Goal: Navigation & Orientation: Find specific page/section

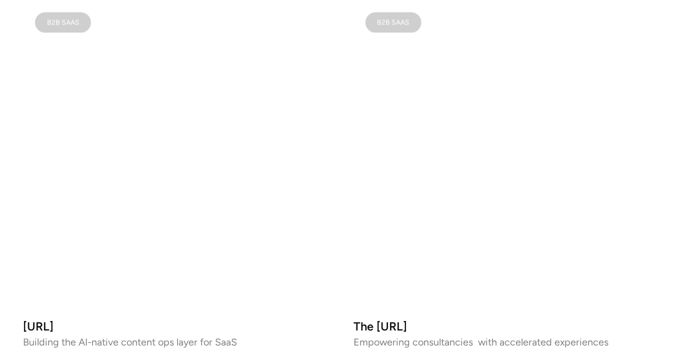
scroll to position [647, 0]
click at [518, 118] on video at bounding box center [508, 155] width 310 height 310
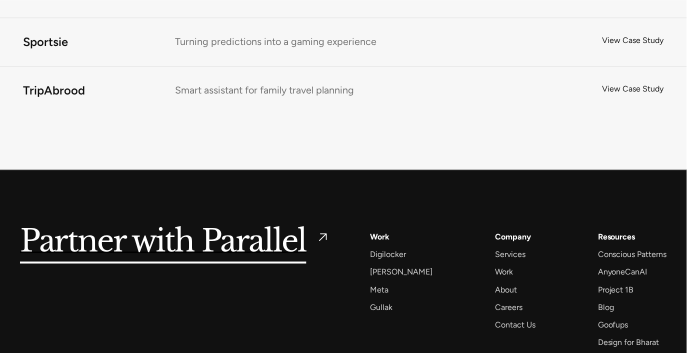
scroll to position [7212, 0]
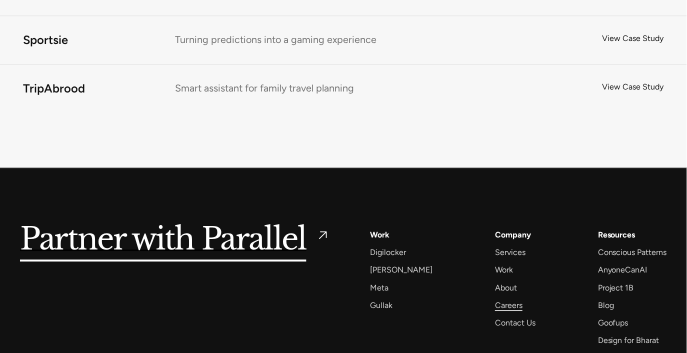
click at [502, 298] on div "Careers" at bounding box center [508, 304] width 27 height 13
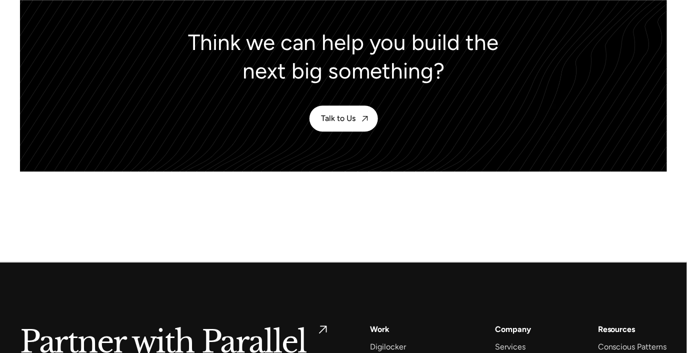
scroll to position [4712, 0]
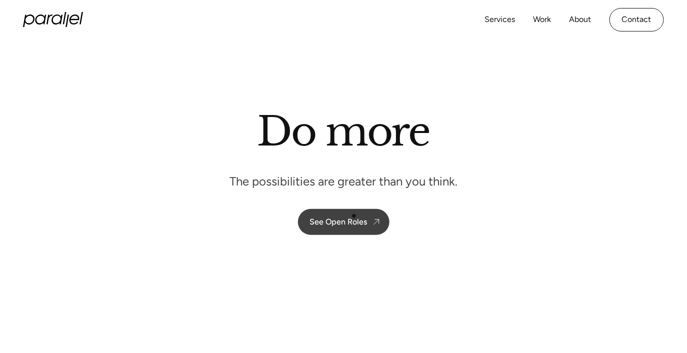
click at [344, 218] on div "See Open Roles" at bounding box center [338, 221] width 57 height 9
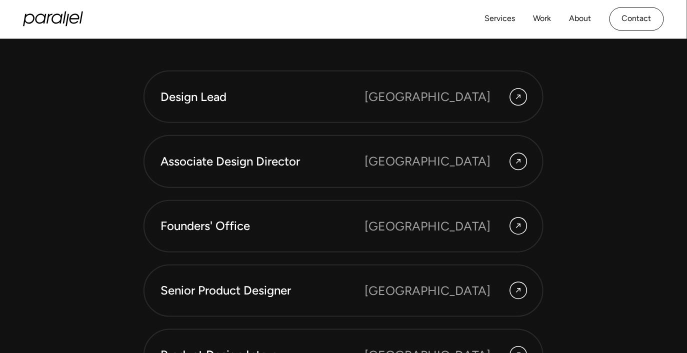
scroll to position [2674, 0]
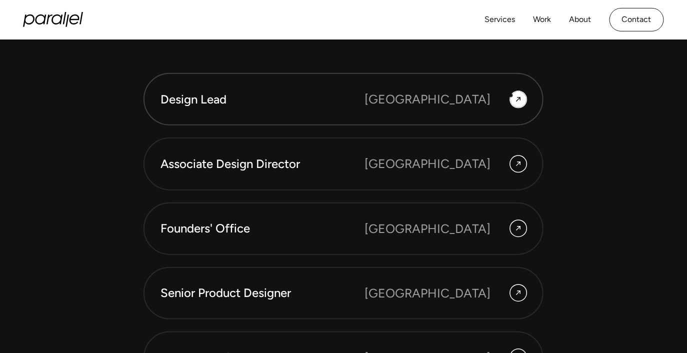
click at [513, 96] on div at bounding box center [518, 99] width 16 height 16
click at [514, 159] on div at bounding box center [518, 164] width 16 height 16
click at [510, 232] on div "[GEOGRAPHIC_DATA]" at bounding box center [445, 228] width 162 height 18
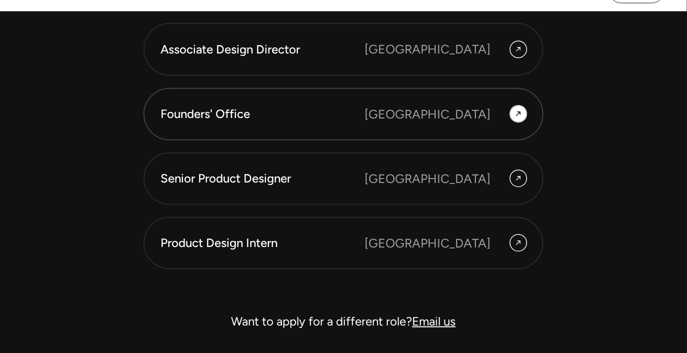
scroll to position [2829, 0]
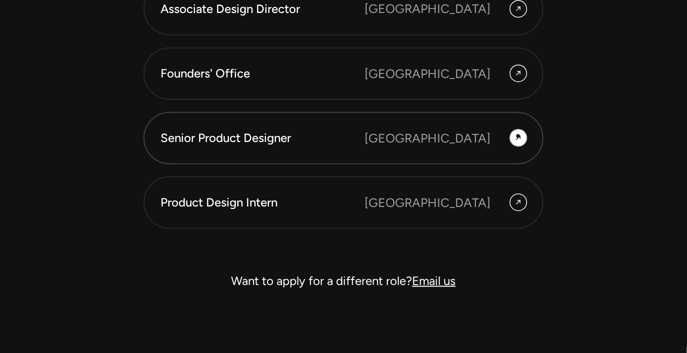
click at [518, 136] on icon at bounding box center [518, 138] width 4 height 4
click at [514, 202] on icon at bounding box center [518, 202] width 8 height 15
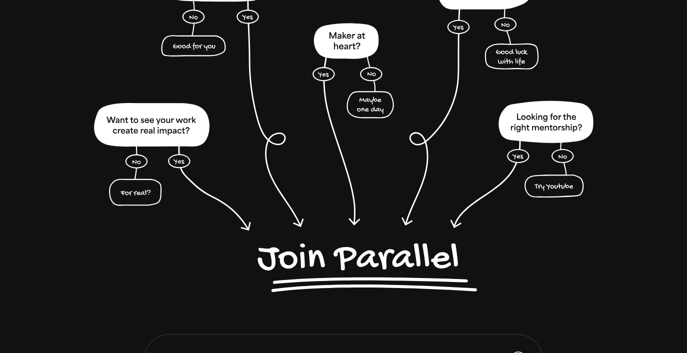
scroll to position [2478, 0]
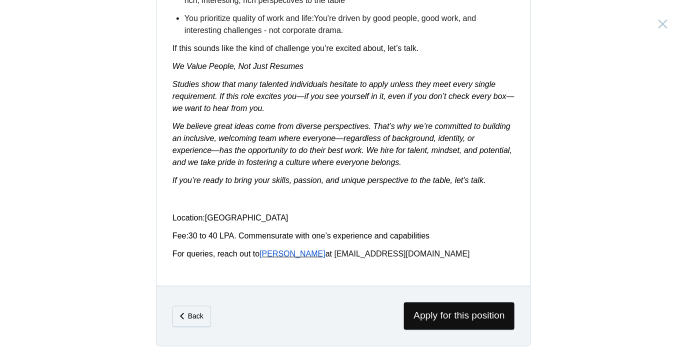
scroll to position [1630, 0]
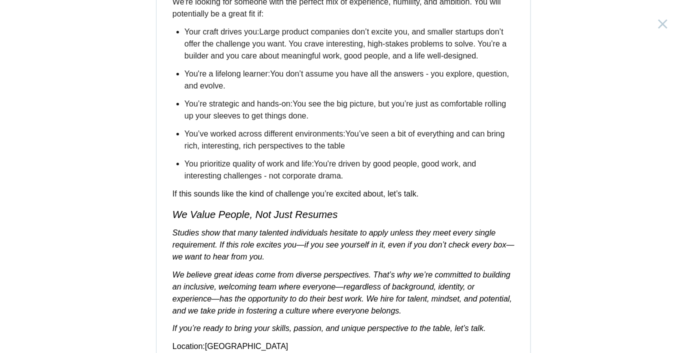
scroll to position [1721, 0]
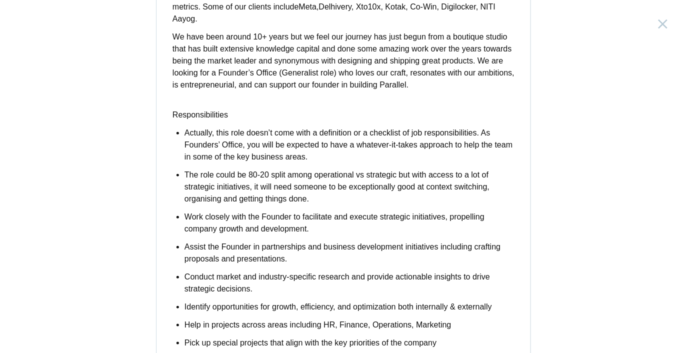
scroll to position [153, 0]
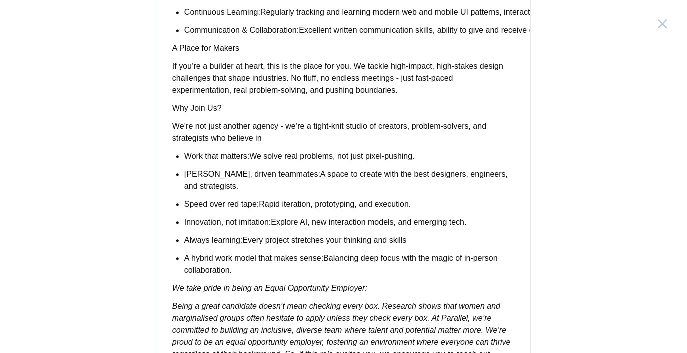
scroll to position [702, 0]
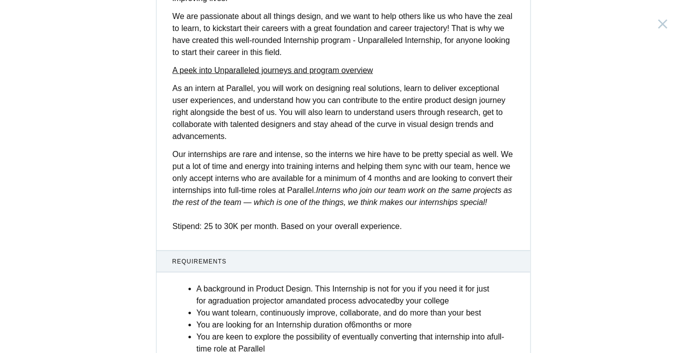
scroll to position [416, 0]
